Goal: Task Accomplishment & Management: Complete application form

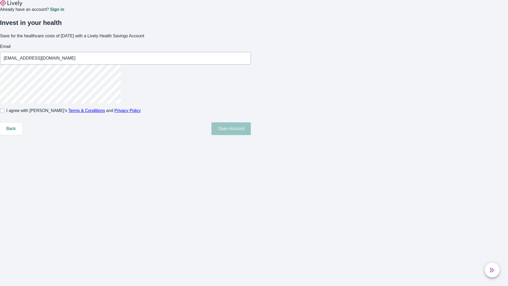
click at [4, 113] on input "I agree with Lively’s Terms & Conditions and Privacy Policy" at bounding box center [2, 110] width 4 height 4
checkbox input "true"
click at [251, 135] on button "Open Account" at bounding box center [230, 128] width 39 height 13
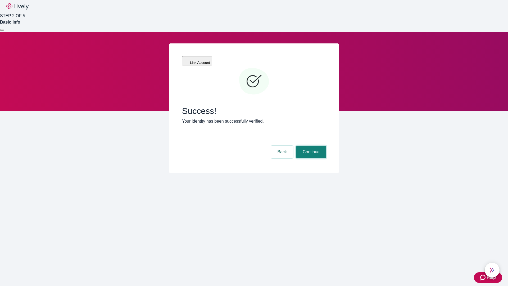
click at [310, 145] on button "Continue" at bounding box center [311, 151] width 30 height 13
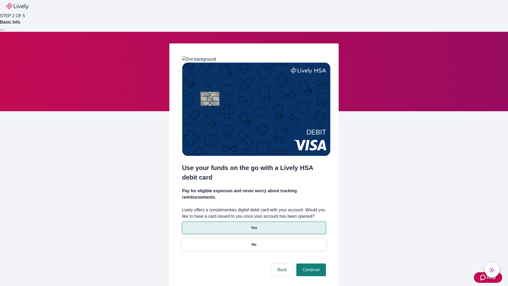
click at [254, 225] on p "Yes" at bounding box center [254, 228] width 6 height 6
click at [310, 263] on button "Continue" at bounding box center [311, 269] width 30 height 13
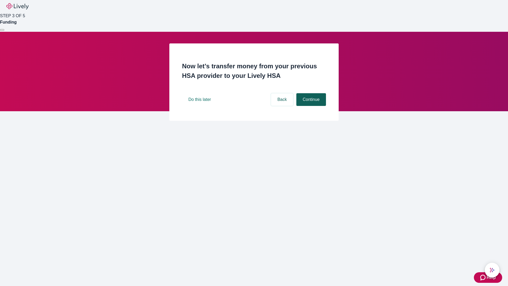
click at [310, 106] on button "Continue" at bounding box center [311, 99] width 30 height 13
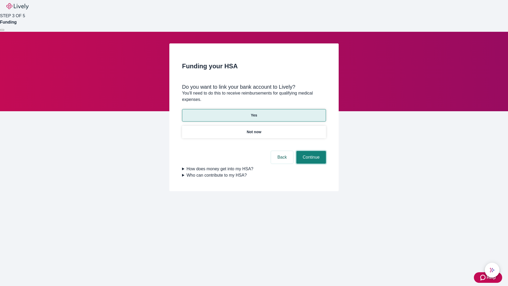
click at [310, 151] on button "Continue" at bounding box center [311, 157] width 30 height 13
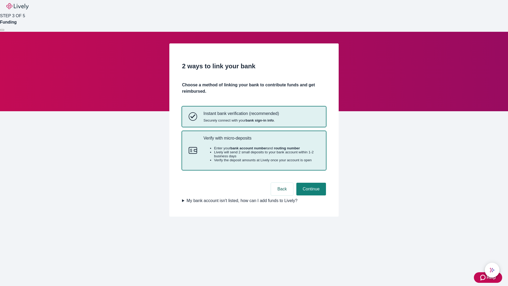
click at [261, 140] on p "Verify with micro-deposits" at bounding box center [261, 137] width 116 height 5
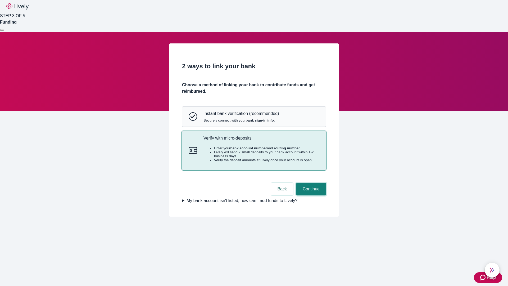
click at [310, 195] on button "Continue" at bounding box center [311, 188] width 30 height 13
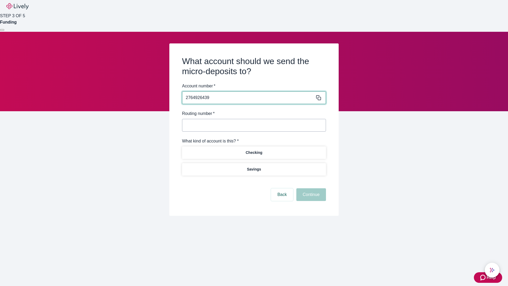
type input "2764926439"
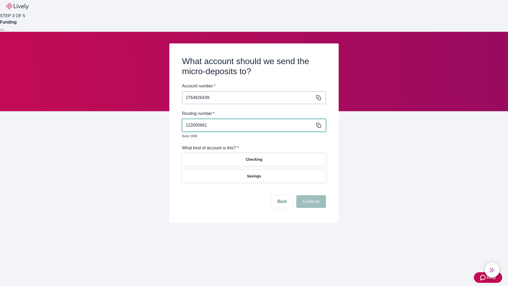
type input "122000661"
click at [254, 157] on p "Checking" at bounding box center [253, 160] width 17 height 6
click at [310, 195] on button "Continue" at bounding box center [311, 201] width 30 height 13
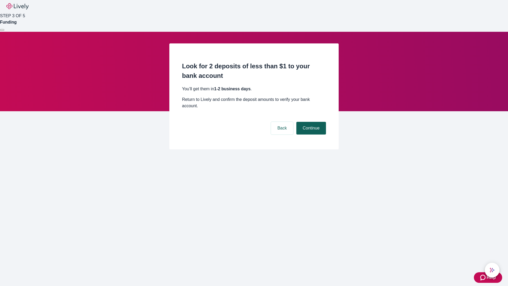
click at [310, 122] on button "Continue" at bounding box center [311, 128] width 30 height 13
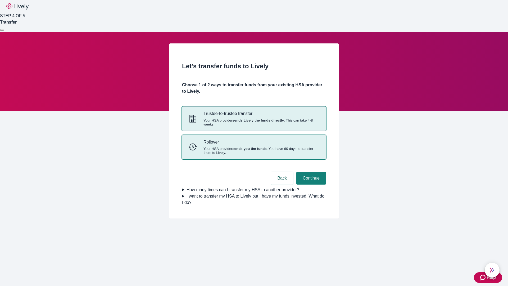
click at [254, 150] on strong "sends you the funds" at bounding box center [249, 149] width 34 height 4
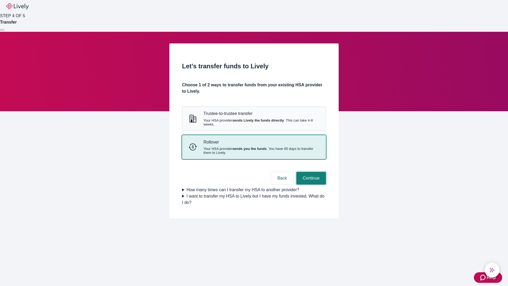
click at [310, 184] on button "Continue" at bounding box center [311, 178] width 30 height 13
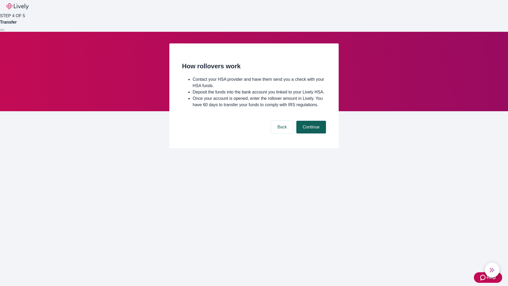
click at [310, 133] on button "Continue" at bounding box center [311, 127] width 30 height 13
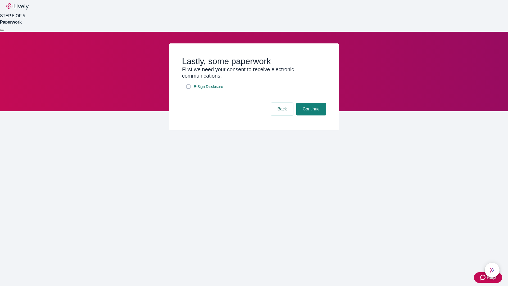
click at [188, 89] on input "E-Sign Disclosure" at bounding box center [188, 86] width 4 height 4
checkbox input "true"
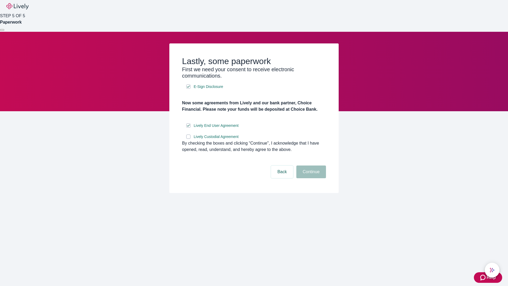
click at [188, 139] on input "Lively Custodial Agreement" at bounding box center [188, 136] width 4 height 4
checkbox input "true"
click at [310, 178] on button "Continue" at bounding box center [311, 171] width 30 height 13
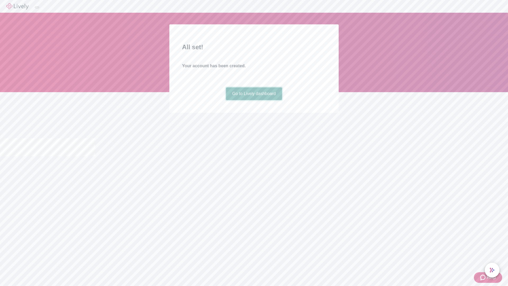
click at [254, 100] on link "Go to Lively dashboard" at bounding box center [254, 93] width 56 height 13
